Goal: Communication & Community: Answer question/provide support

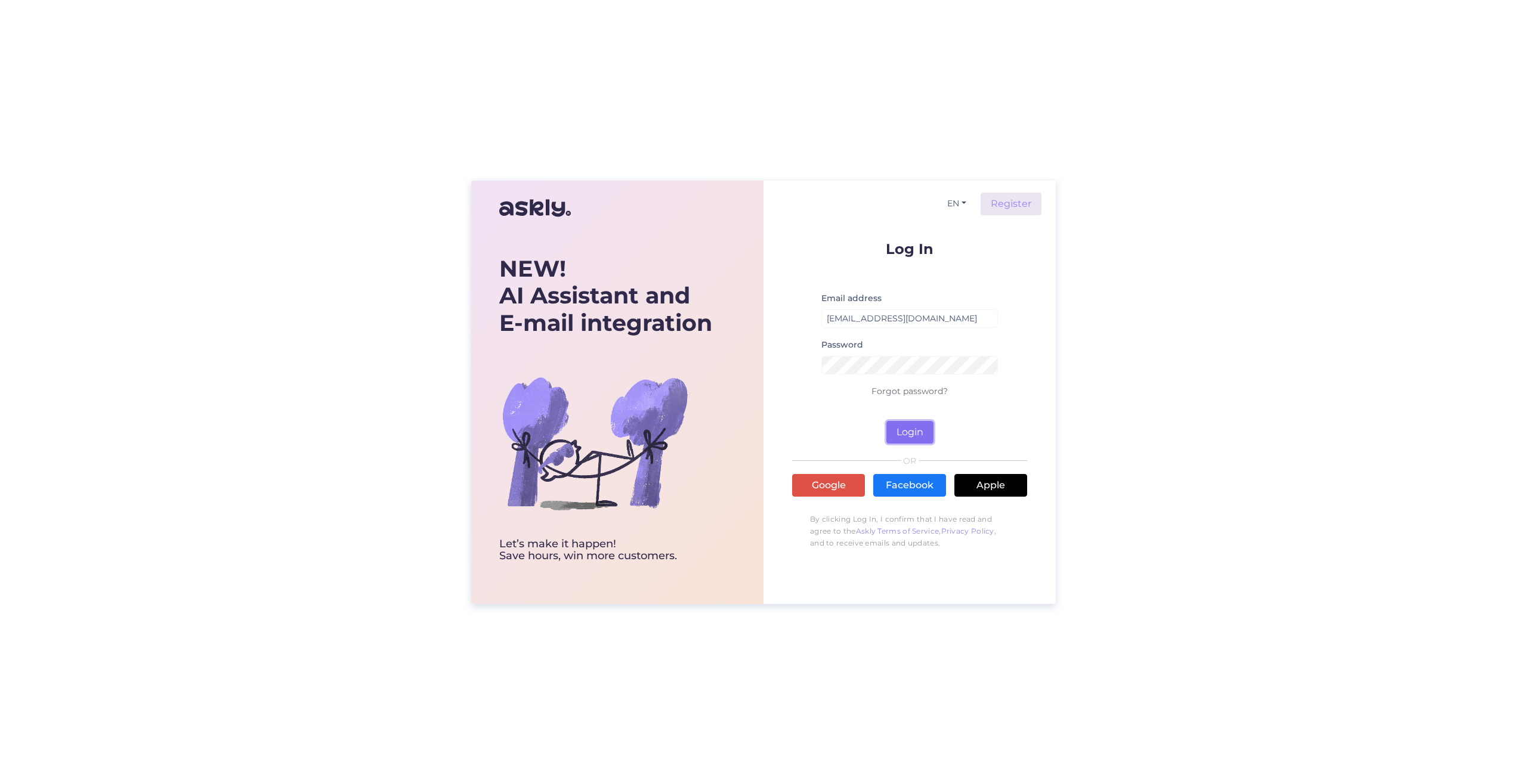
click at [924, 436] on button "Login" at bounding box center [910, 432] width 47 height 22
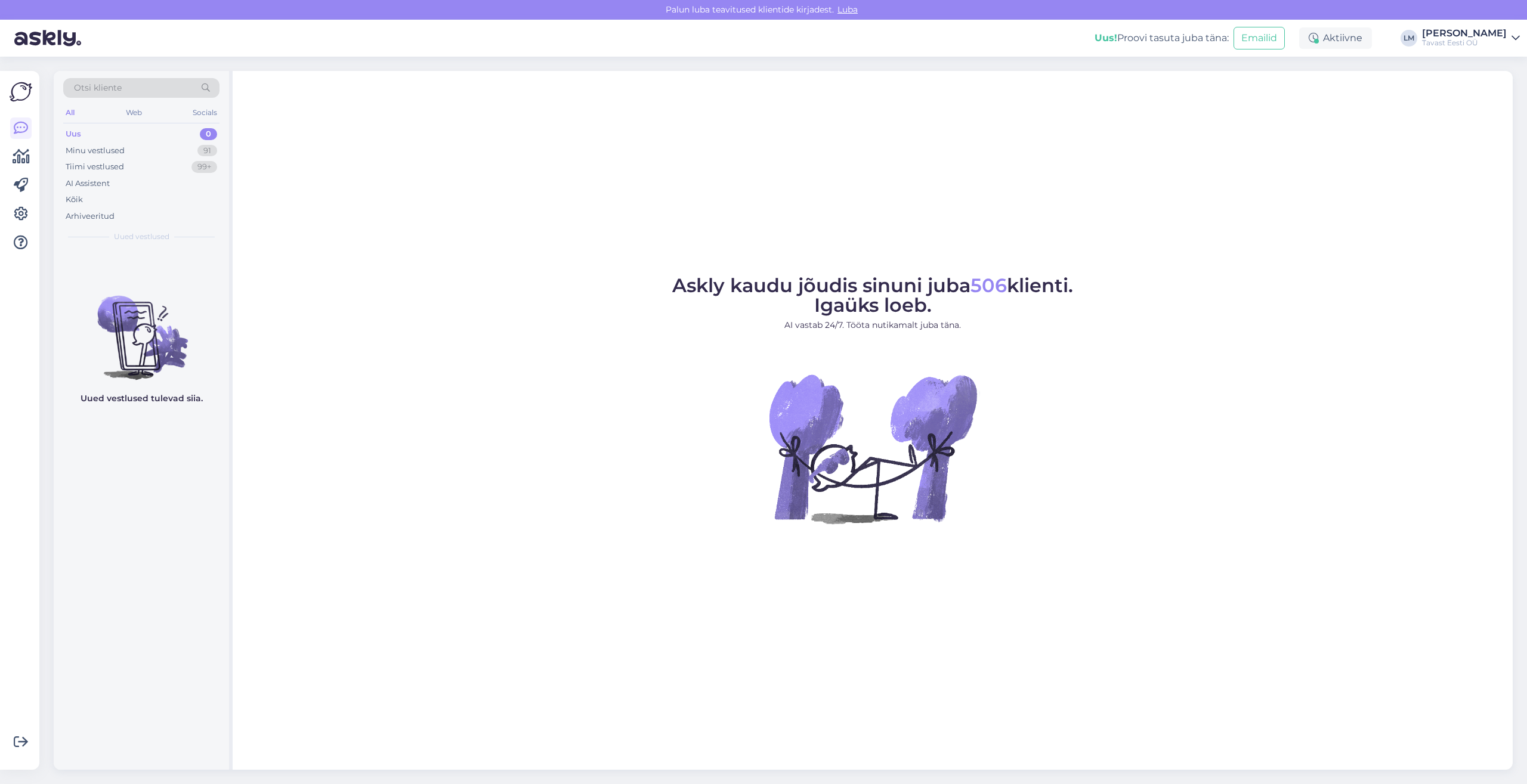
click at [95, 130] on div "Uus 0" at bounding box center [141, 134] width 156 height 17
click at [105, 152] on div "Minu vestlused" at bounding box center [95, 150] width 59 height 12
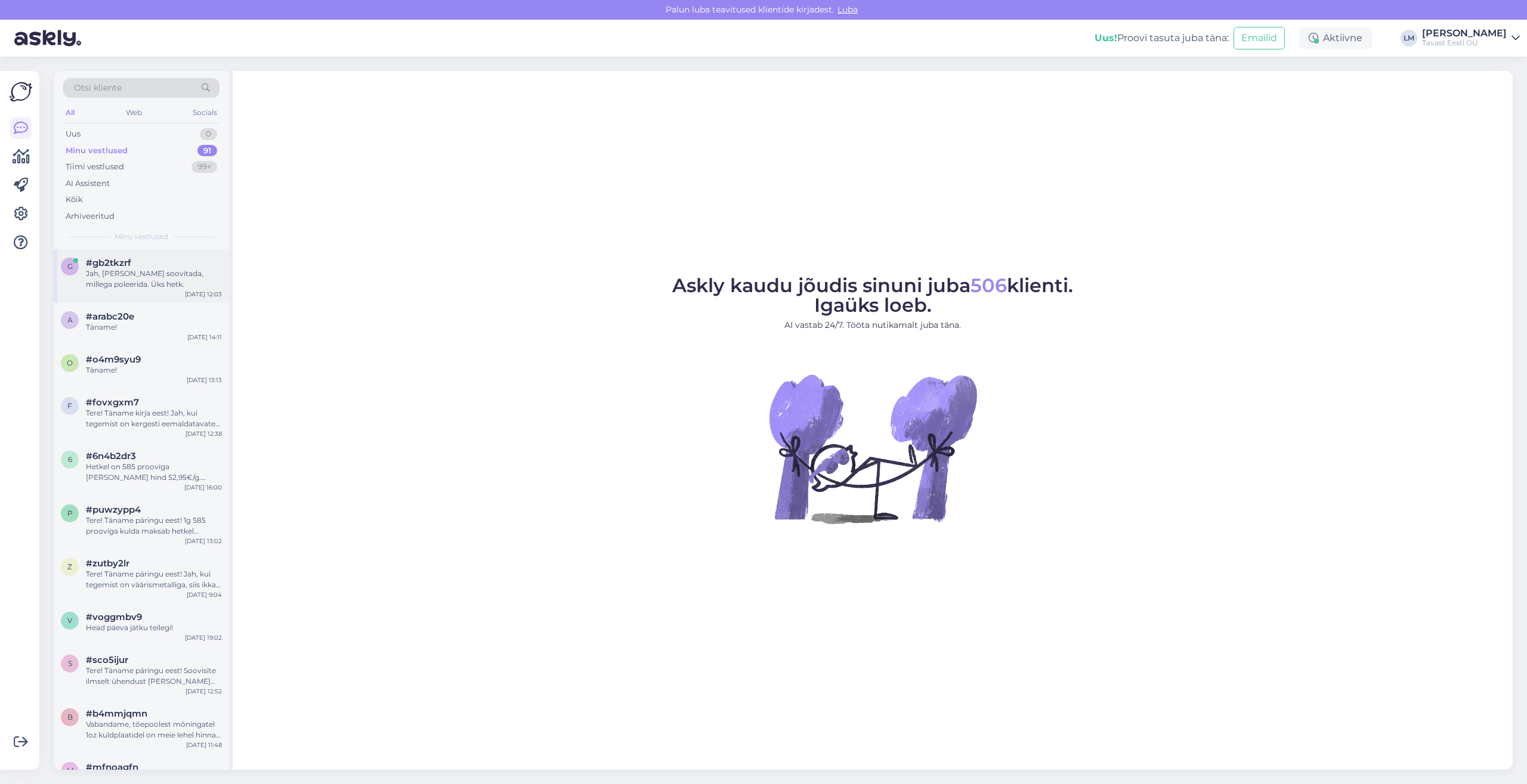
click at [114, 280] on div "Jah, [PERSON_NAME] soovitada, millega poleerida. Üks hetk." at bounding box center [154, 278] width 136 height 22
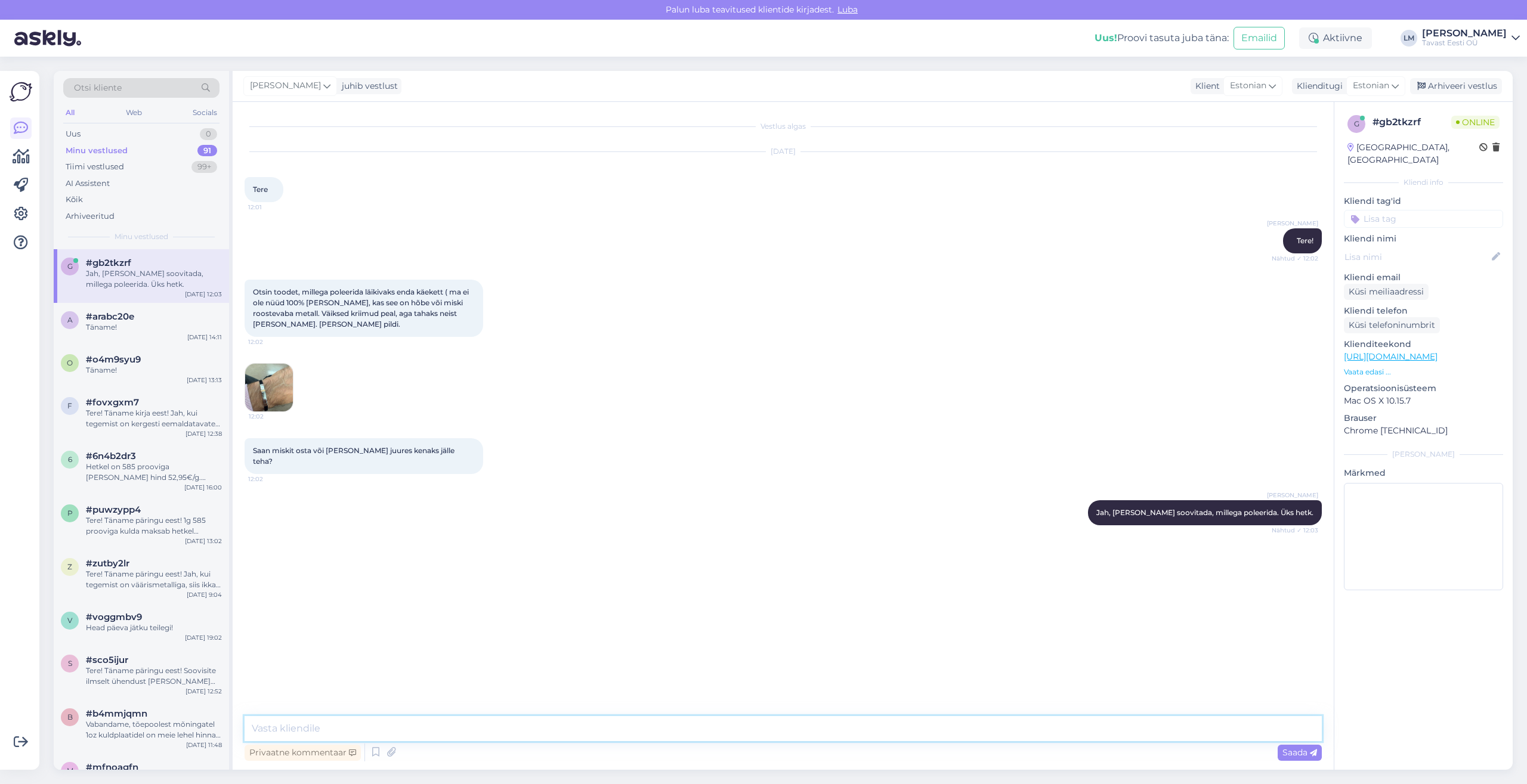
click at [512, 730] on textarea at bounding box center [784, 728] width 1077 height 25
click at [414, 726] on textarea "Soovitan teile kasutamiseks kahet toodet. Hõbeda puhastamise ja poleerimise emu…" at bounding box center [784, 728] width 1077 height 25
click at [795, 730] on textarea "Soovitan teile kasutamiseks kahte toodet. Hõbeda puhastamise ja poleerimise emu…" at bounding box center [784, 728] width 1077 height 25
type textarea "Soovitan teile kasutamiseks kahte toodet. Hõbeda puhastamise ja poleerimise emu…"
click at [1301, 752] on span "Saada" at bounding box center [1300, 752] width 34 height 10
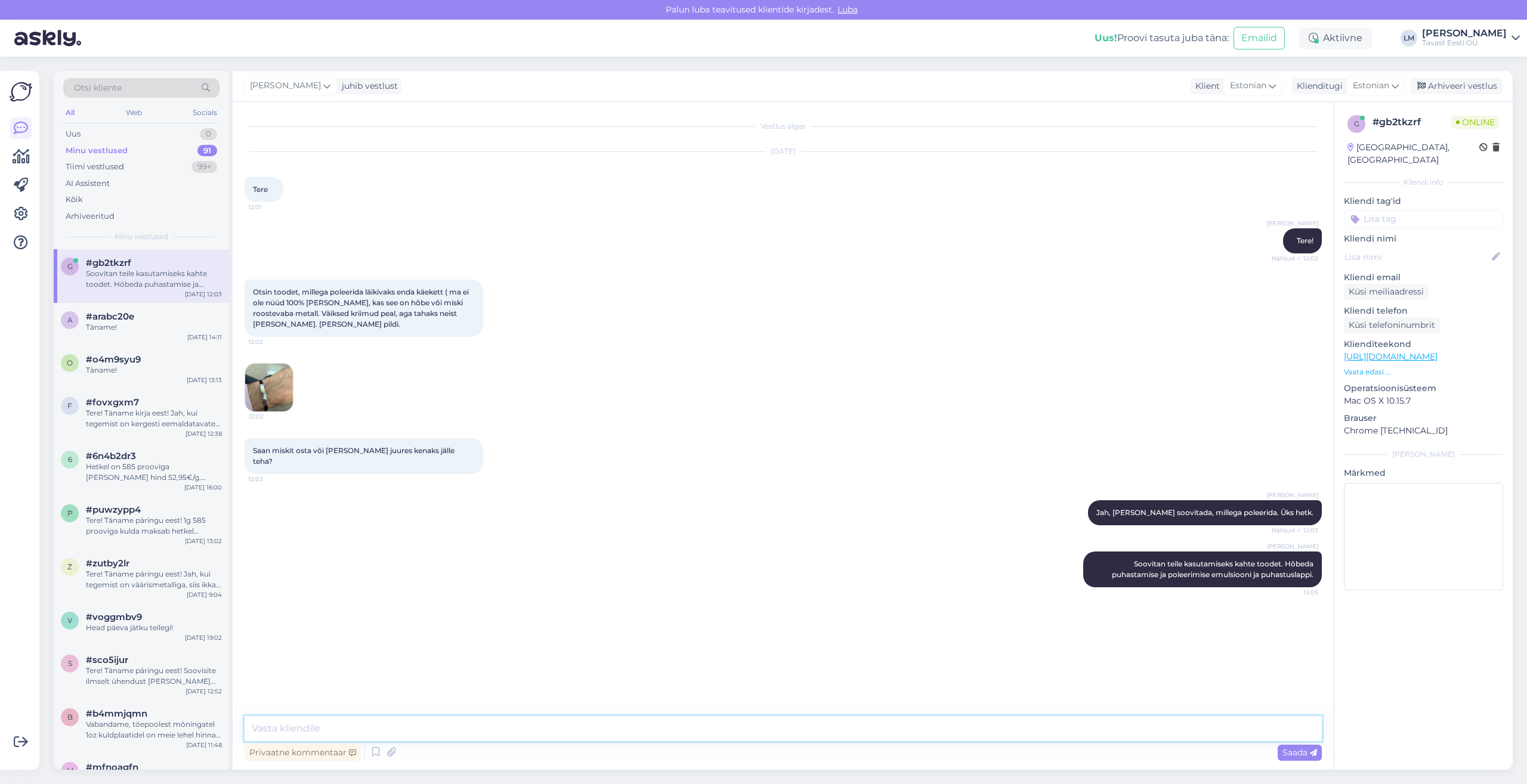
click at [596, 728] on textarea at bounding box center [784, 728] width 1077 height 25
paste textarea "[URL][DOMAIN_NAME][PERSON_NAME]"
type textarea "[URL][DOMAIN_NAME][PERSON_NAME]"
click at [424, 732] on textarea at bounding box center [784, 728] width 1077 height 25
paste textarea "[URL][DOMAIN_NAME][PERSON_NAME]"
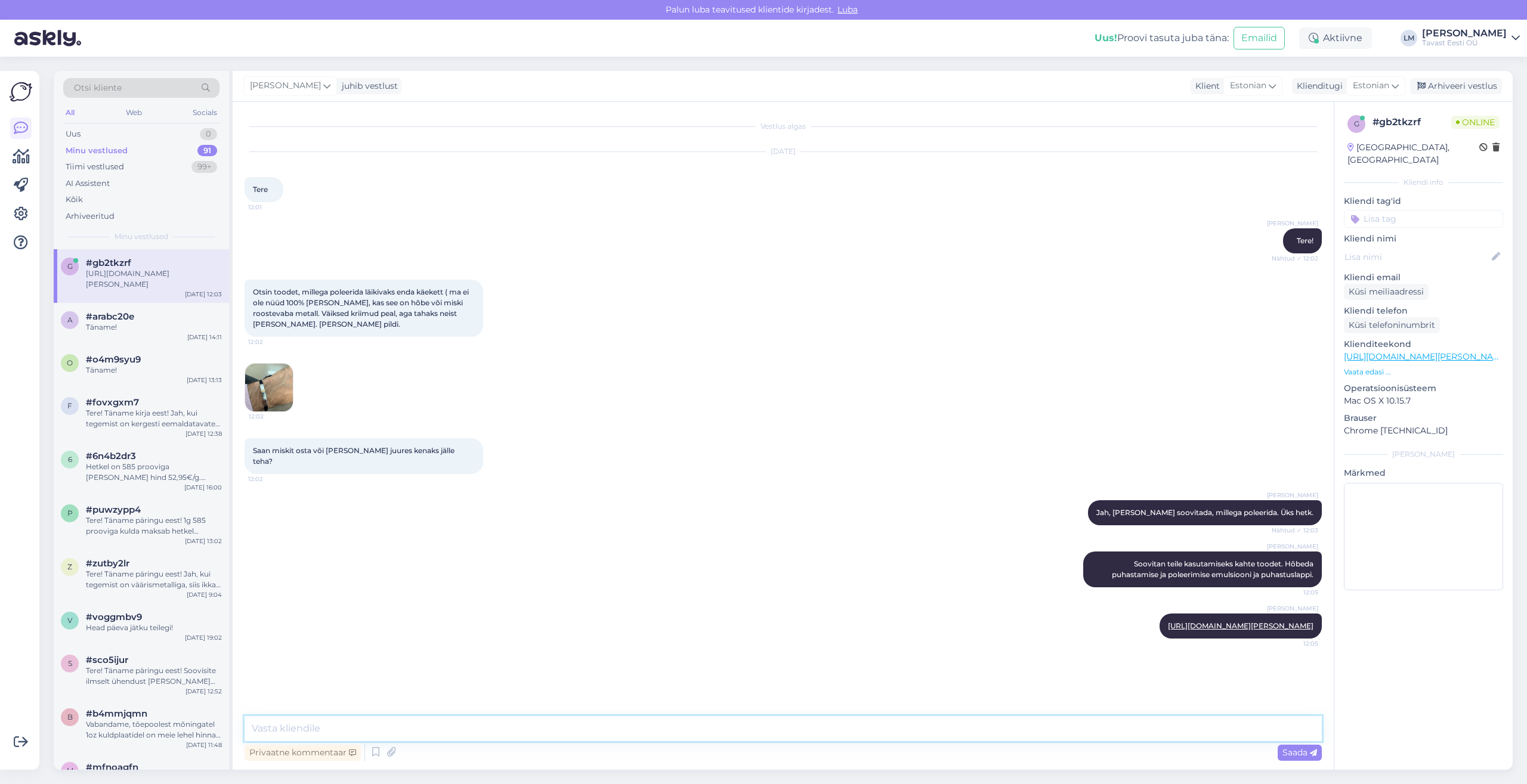
type textarea "[URL][DOMAIN_NAME][PERSON_NAME]"
click at [305, 730] on textarea "Emulsioon eemaldab mikrokriimustused" at bounding box center [784, 728] width 1077 height 25
drag, startPoint x: 568, startPoint y: 727, endPoint x: 395, endPoint y: 727, distance: 173.0
click at [395, 727] on textarea "Emulsioon ja mikrofiiberlapp eemaldab mikrokriimustused" at bounding box center [784, 728] width 1077 height 25
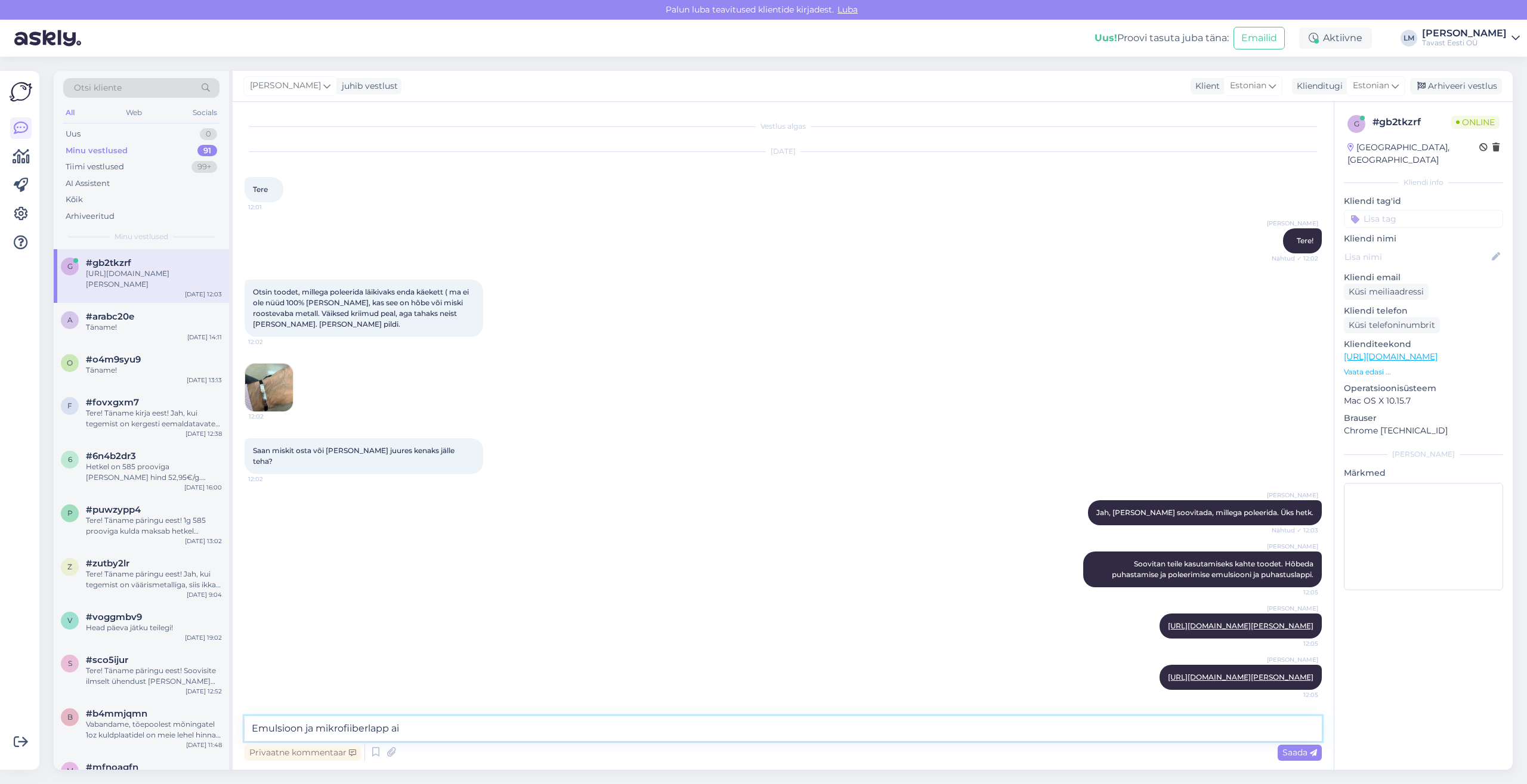
drag, startPoint x: 439, startPoint y: 730, endPoint x: 227, endPoint y: 723, distance: 212.1
click at [245, 723] on textarea "Emulsioon ja mikrofiiberlapp ai" at bounding box center [784, 728] width 1077 height 25
click at [271, 388] on img at bounding box center [269, 388] width 48 height 48
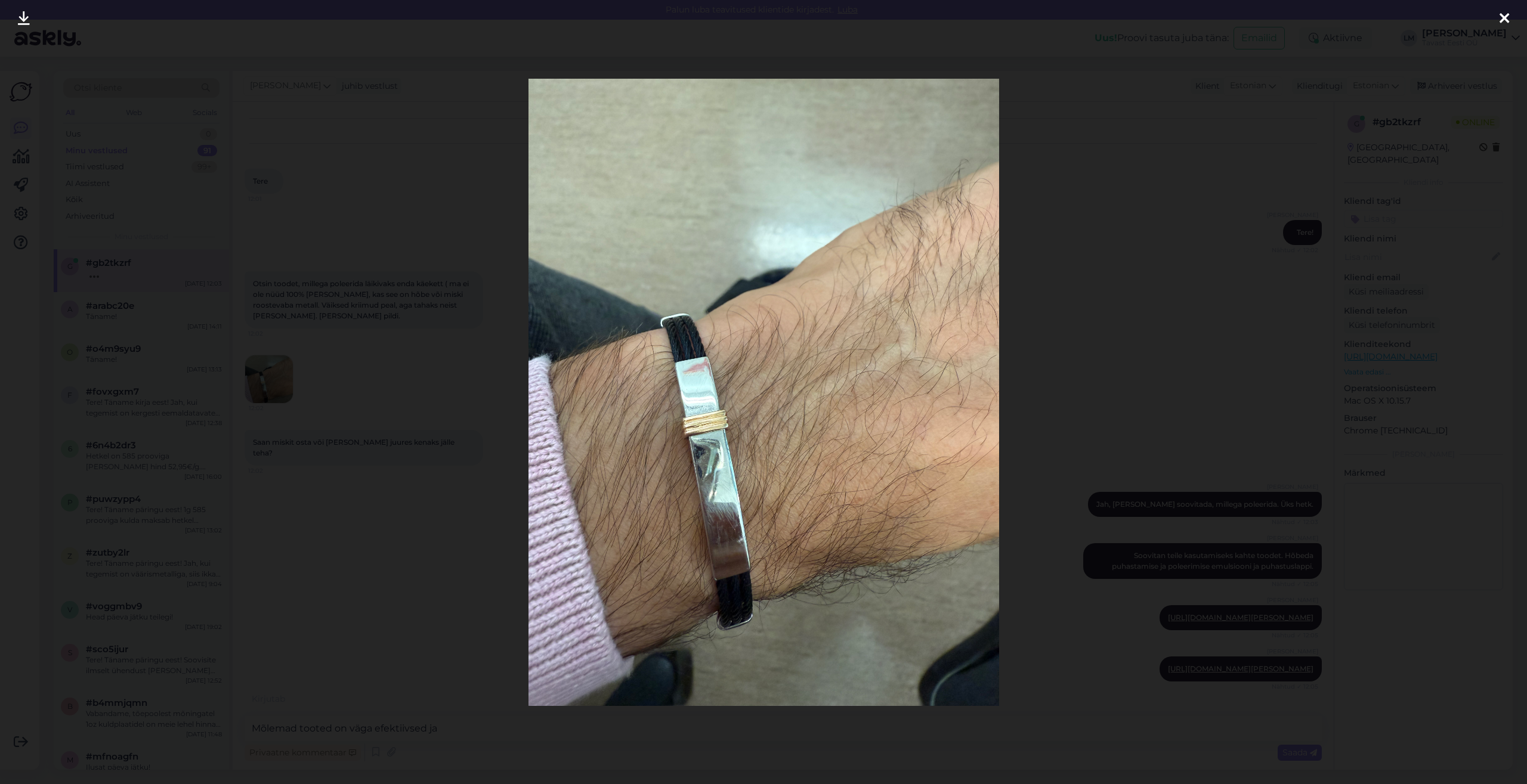
click at [1506, 22] on icon at bounding box center [1505, 18] width 10 height 15
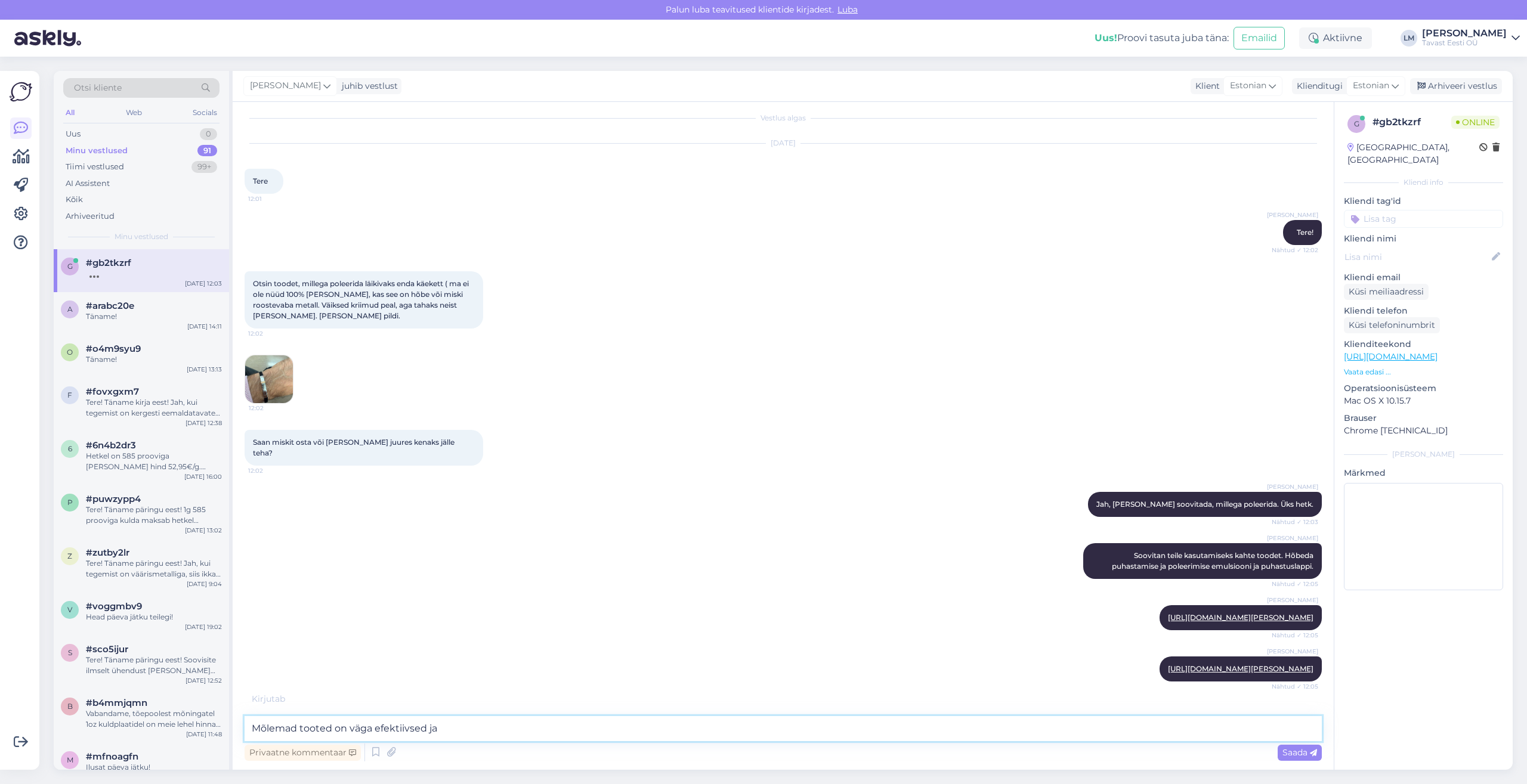
click at [450, 732] on textarea "Mõlemad tooted on väga efektiivsed ja" at bounding box center [784, 728] width 1077 height 25
type textarea "Mõlemad tooted on väga efektiivsed ja aitavad mikro"
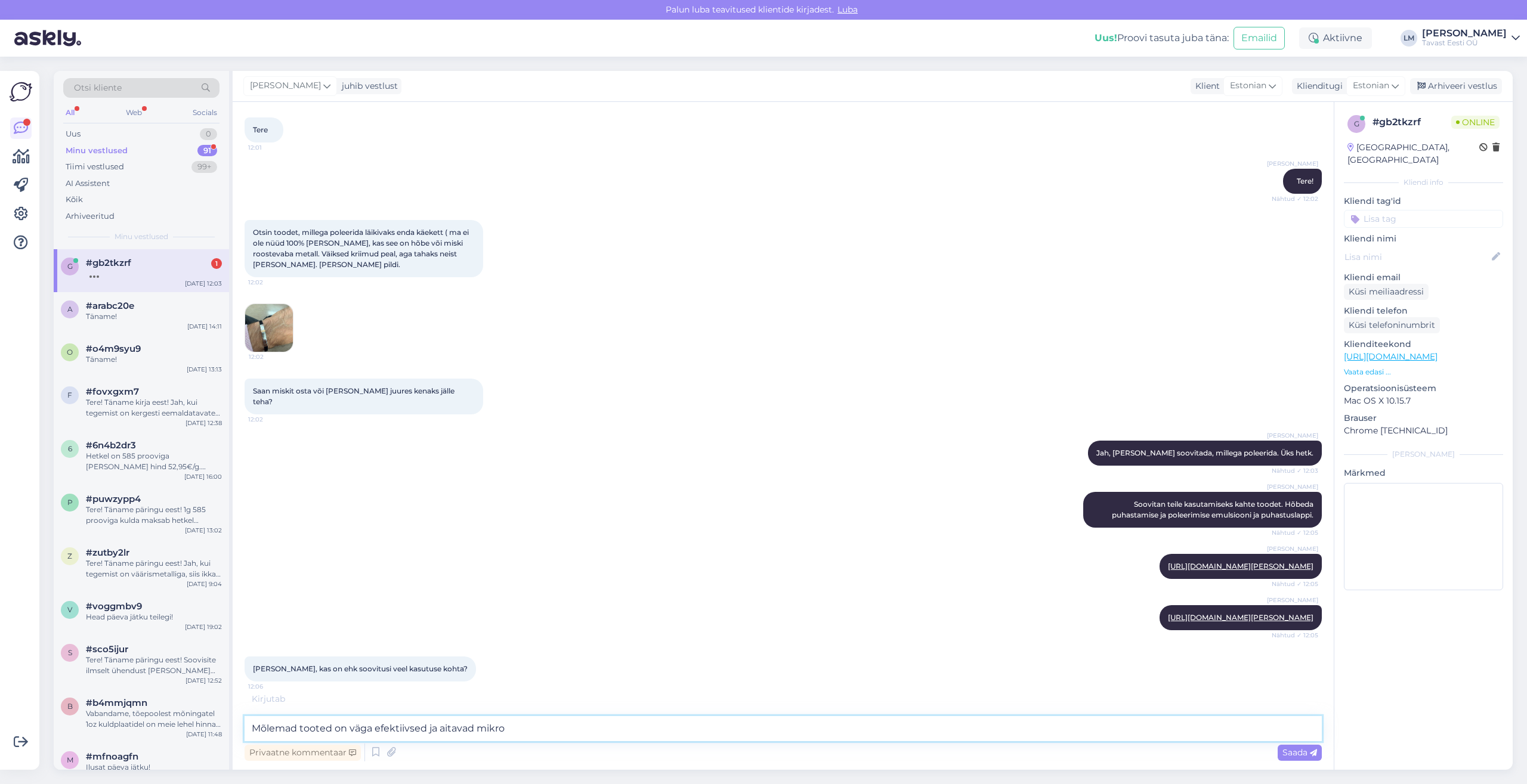
drag, startPoint x: 575, startPoint y: 735, endPoint x: 250, endPoint y: 739, distance: 325.0
click at [245, 721] on textarea "Mõlemad tooted on väga efektiivsed ja aitavad mikro" at bounding box center [784, 728] width 1077 height 25
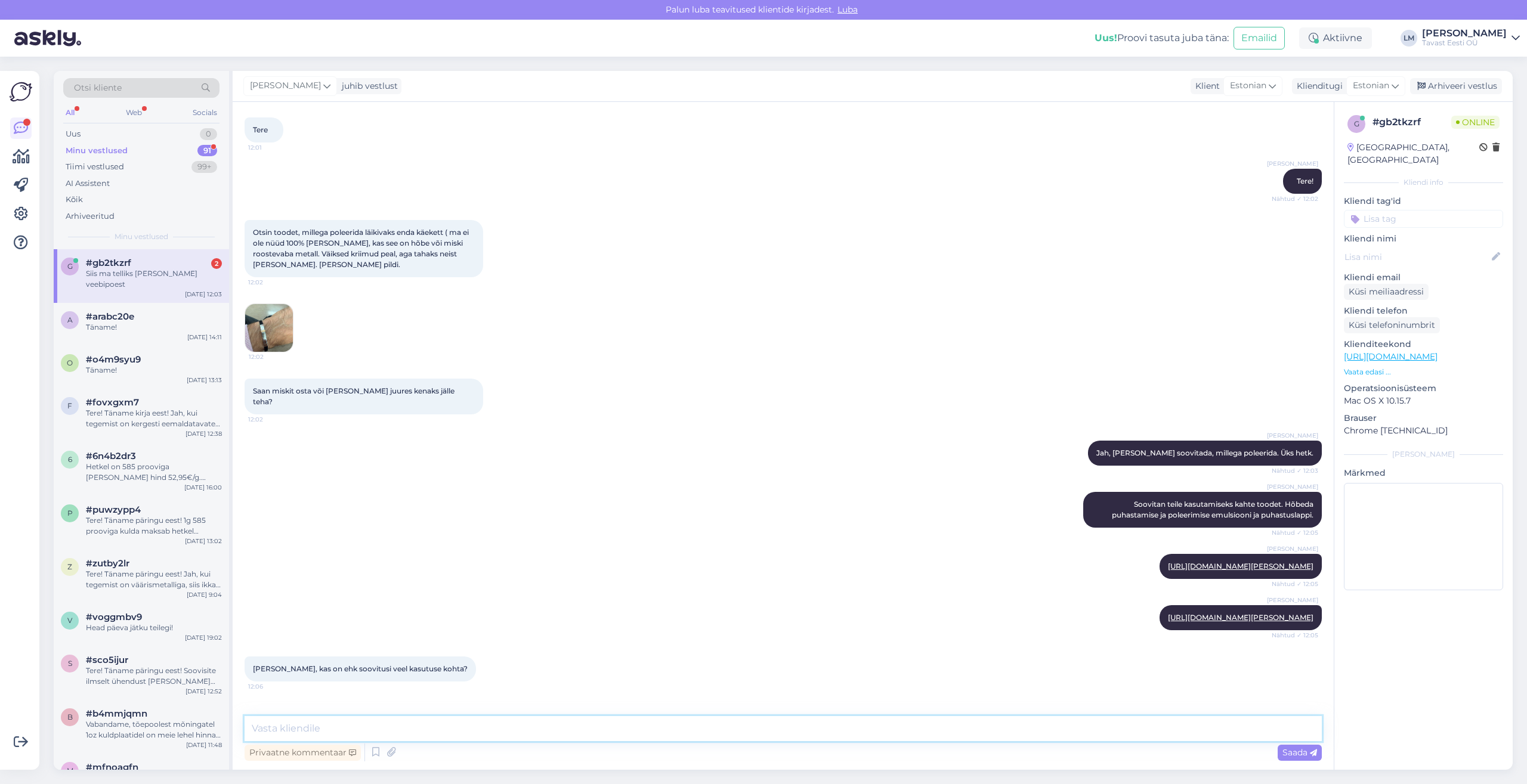
scroll to position [111, 0]
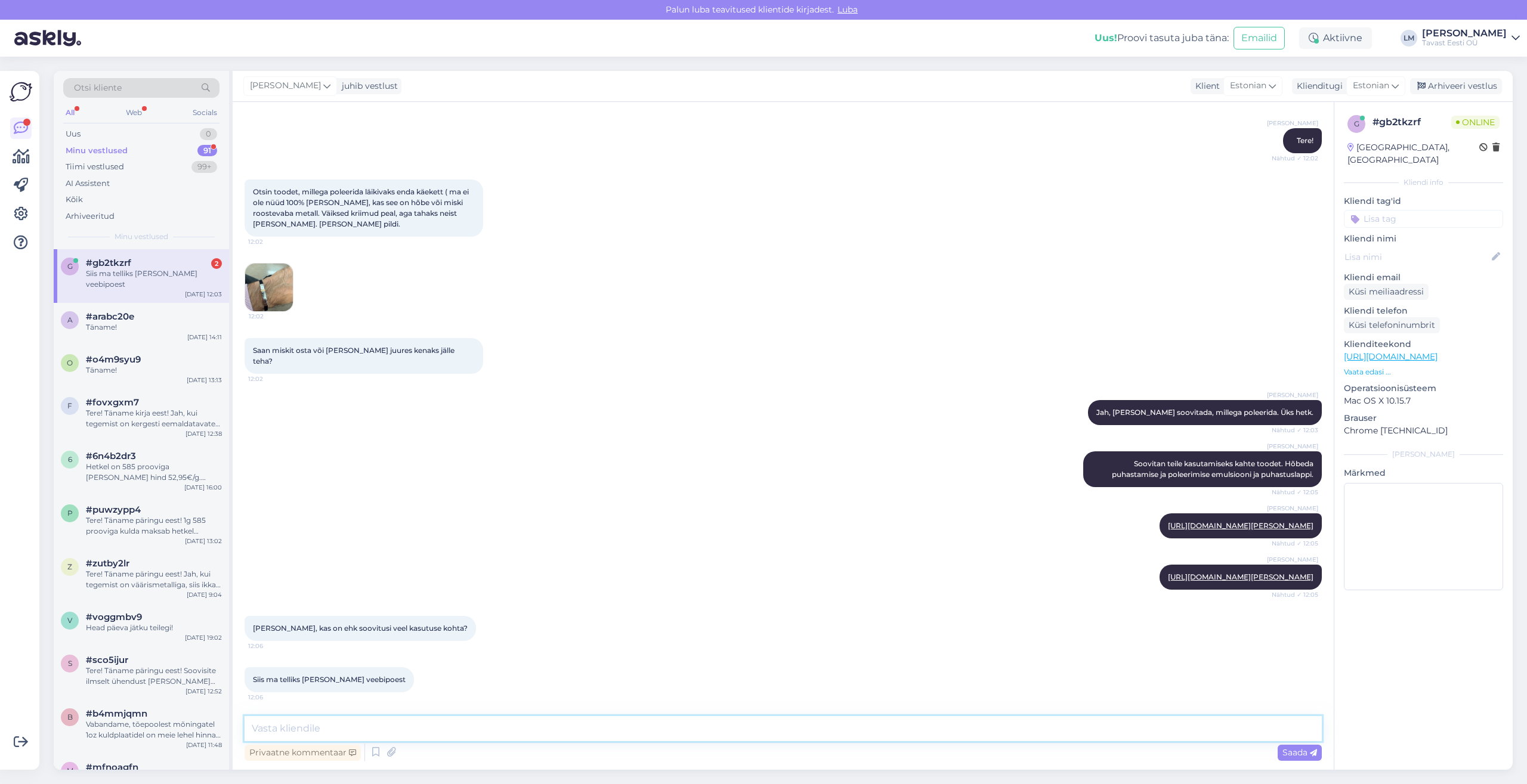
type textarea "P"
click at [994, 732] on textarea "Lisage [PERSON_NAME] emulsiooni lapile ja hõõruge kahjustatud pinda kuni kriimu…" at bounding box center [784, 728] width 1077 height 25
type textarea "Lisage [PERSON_NAME] emulsiooni lapile ja hõõruge kahjustatud pinda kuni kriimu…"
click at [1141, 729] on textarea "Lisage [PERSON_NAME] emulsiooni lapile ja hõõruge kahjustatud pinda kuni kriimu…" at bounding box center [784, 728] width 1077 height 25
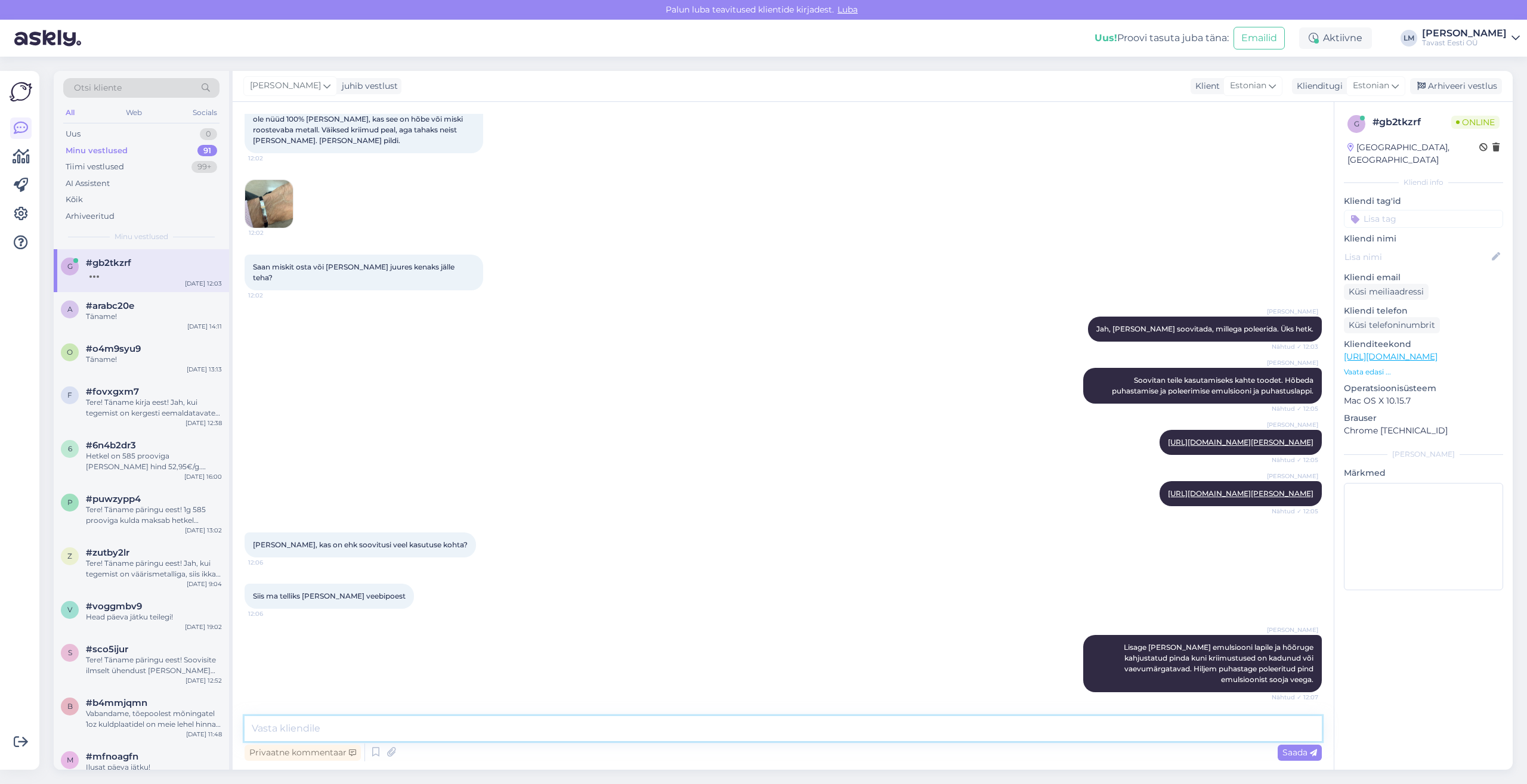
scroll to position [235, 0]
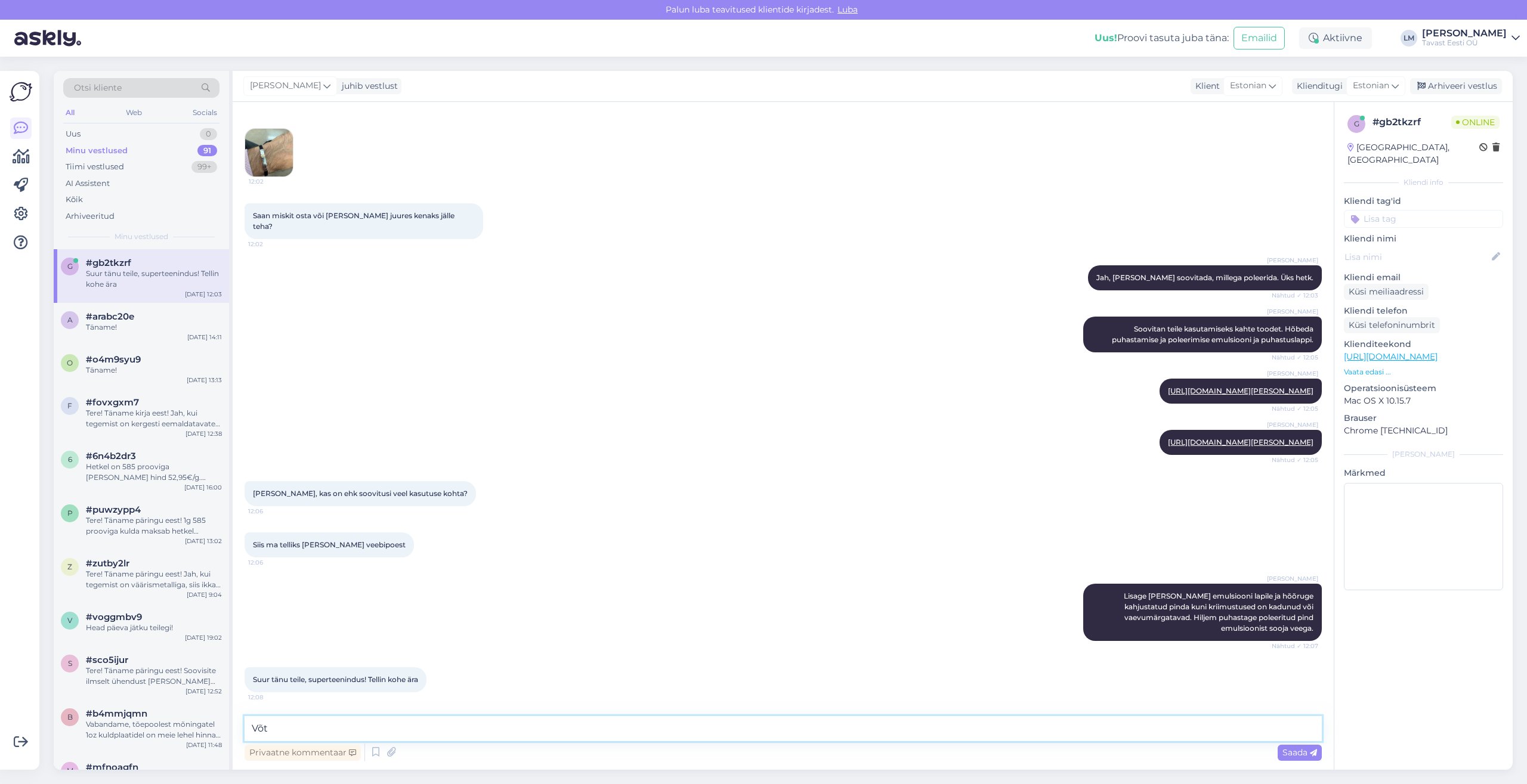
drag, startPoint x: 327, startPoint y: 727, endPoint x: 230, endPoint y: 720, distance: 97.3
click at [245, 720] on textarea "Võt" at bounding box center [784, 728] width 1077 height 25
drag, startPoint x: 451, startPoint y: 731, endPoint x: 314, endPoint y: 726, distance: 137.1
click at [314, 726] on textarea "Kena päeva! [GEOGRAPHIC_DATA], et" at bounding box center [784, 728] width 1077 height 25
type textarea "Kena päeva! :)"
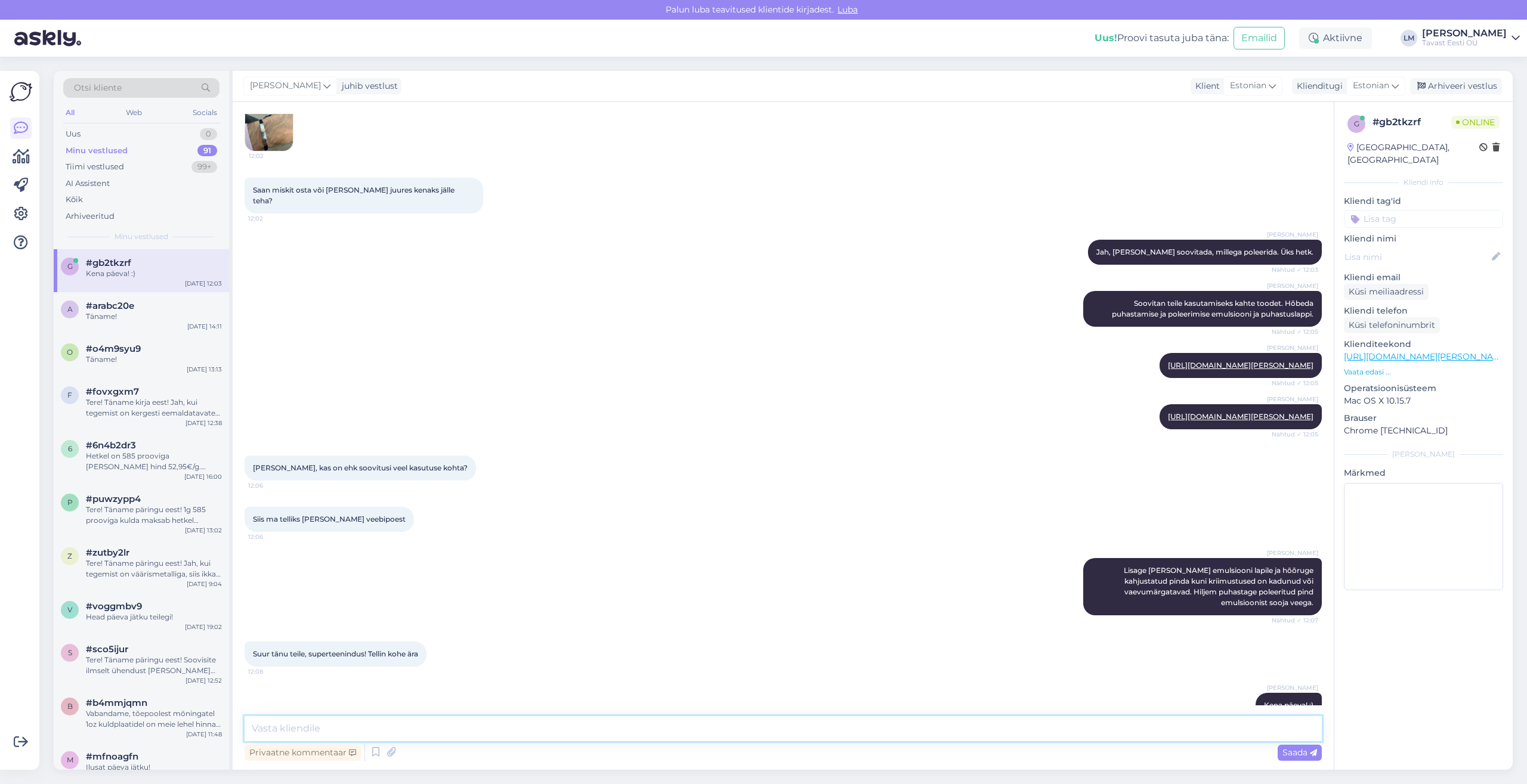
scroll to position [286, 0]
